Goal: Transaction & Acquisition: Obtain resource

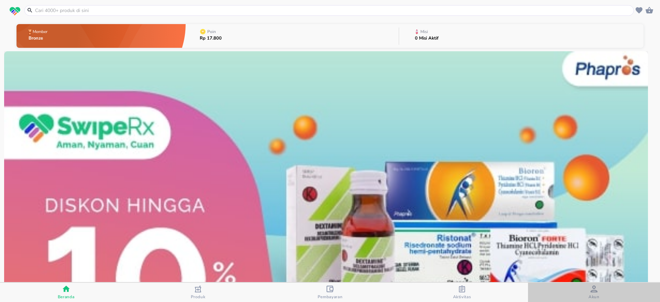
click at [585, 296] on span "Akun" at bounding box center [594, 292] width 128 height 14
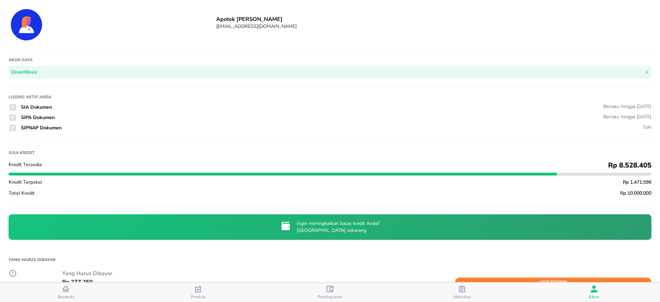
click at [464, 290] on icon "button" at bounding box center [461, 288] width 7 height 7
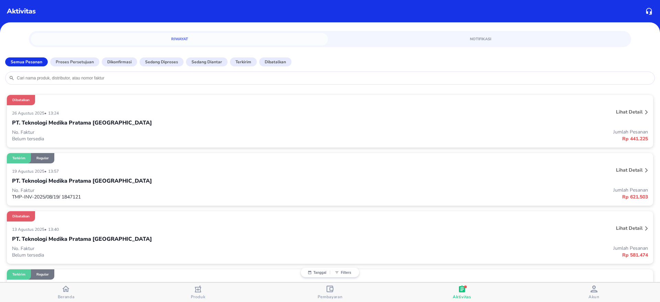
click at [616, 172] on p "Lihat detail" at bounding box center [629, 170] width 26 height 7
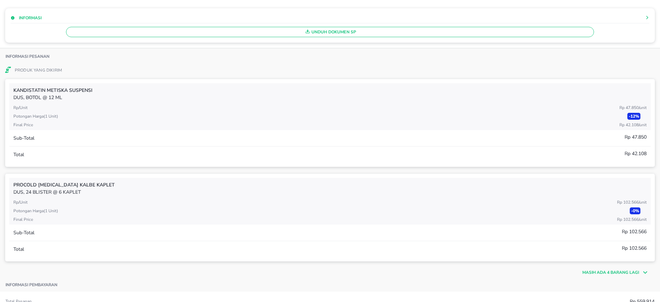
scroll to position [155, 0]
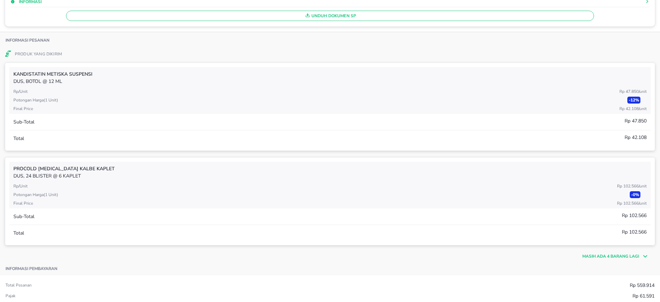
click at [586, 255] on p "Masih ada 4 barang lagi" at bounding box center [610, 256] width 57 height 6
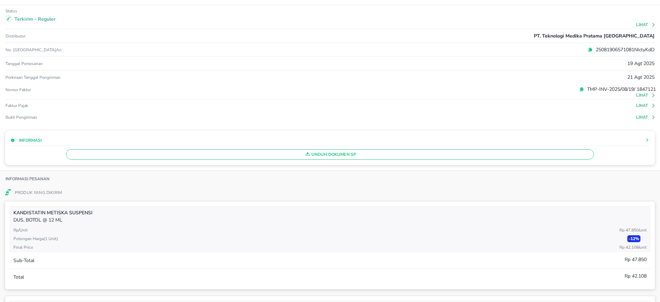
scroll to position [0, 0]
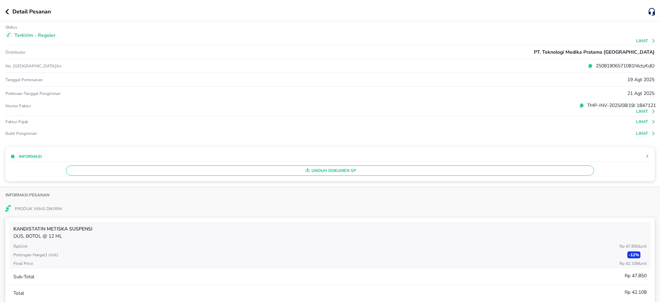
click at [365, 172] on span "Unduh Dokumen SP" at bounding box center [330, 170] width 522 height 9
click at [9, 13] on icon "button" at bounding box center [7, 11] width 4 height 5
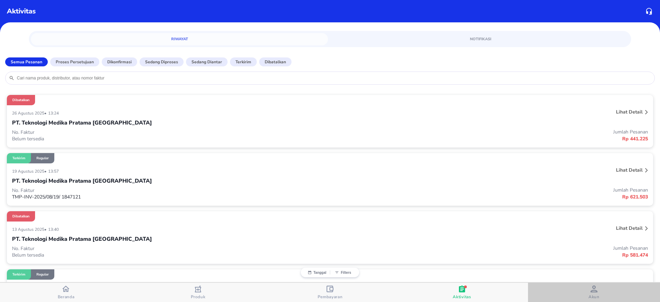
click at [601, 295] on span "Akun" at bounding box center [594, 292] width 128 height 14
